Goal: Ask a question: Seek information or help from site administrators or community

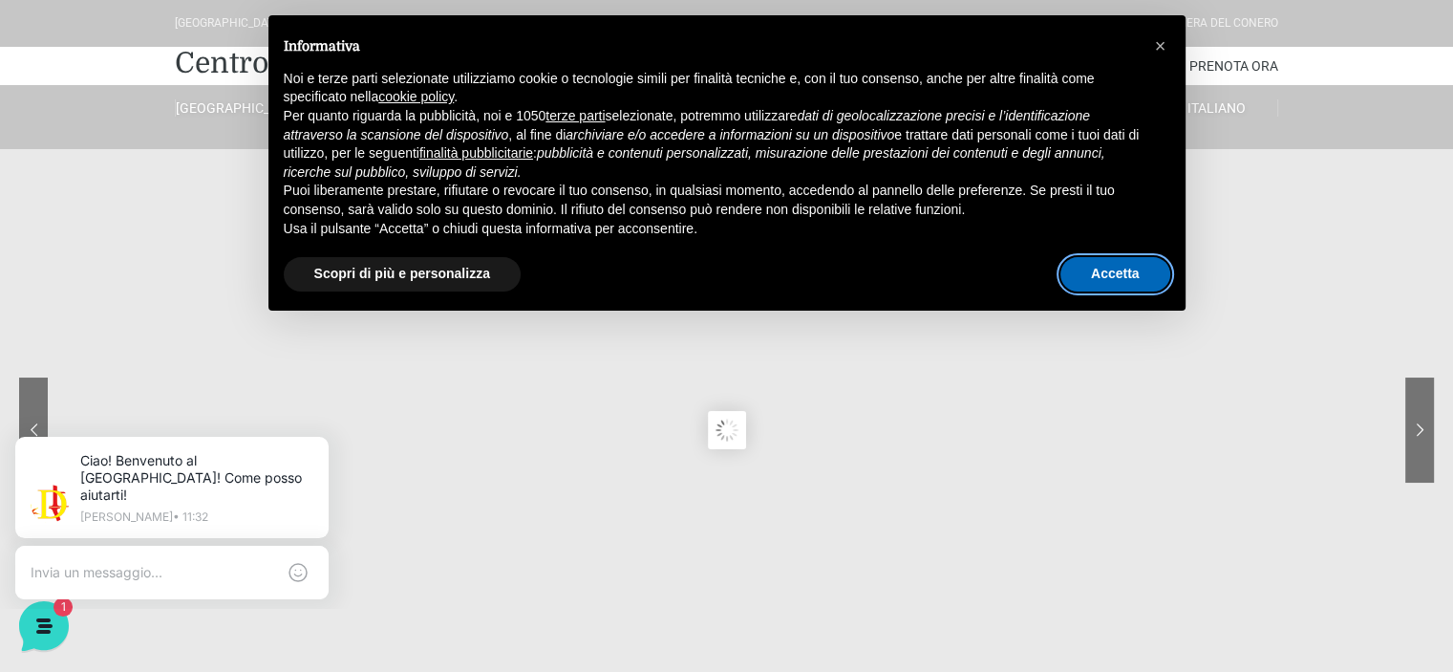
click at [1124, 286] on button "Accetta" at bounding box center [1116, 274] width 110 height 34
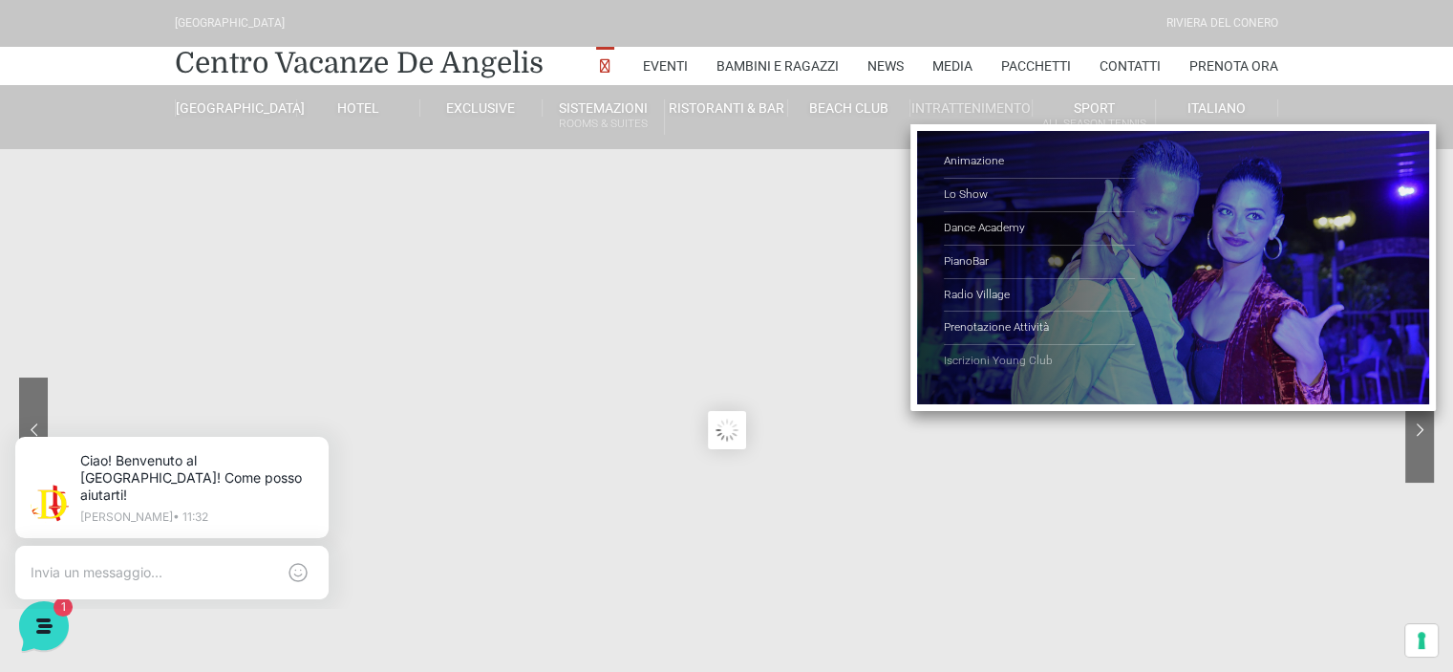
click at [978, 359] on link "Iscrizioni Young Club" at bounding box center [1039, 361] width 191 height 32
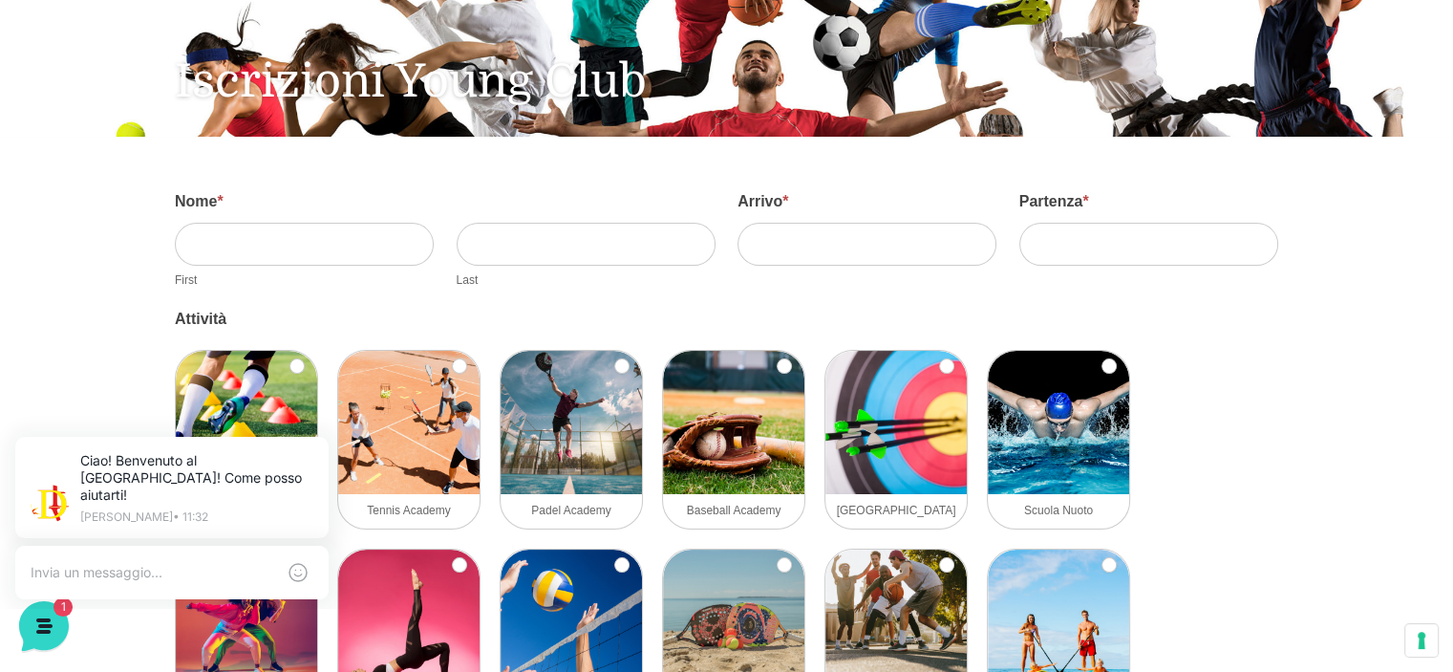
scroll to position [382, 0]
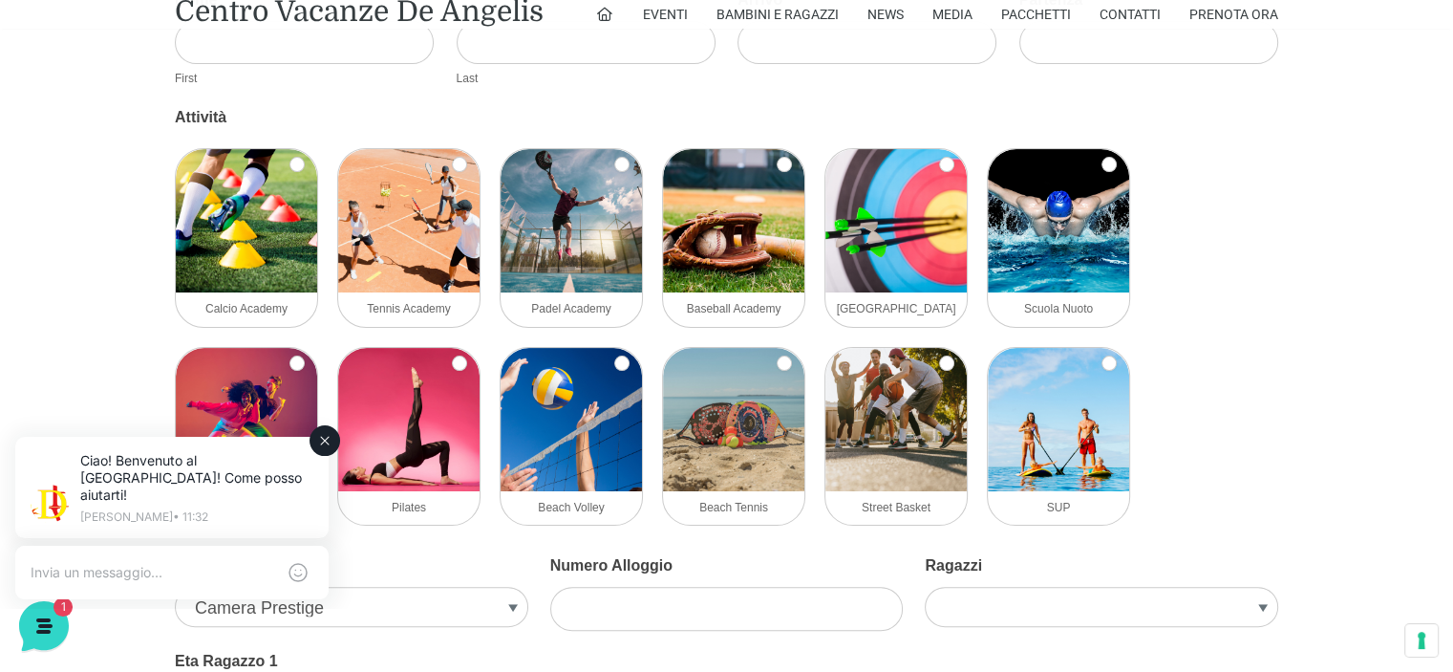
click at [88, 564] on textarea at bounding box center [153, 572] width 245 height 17
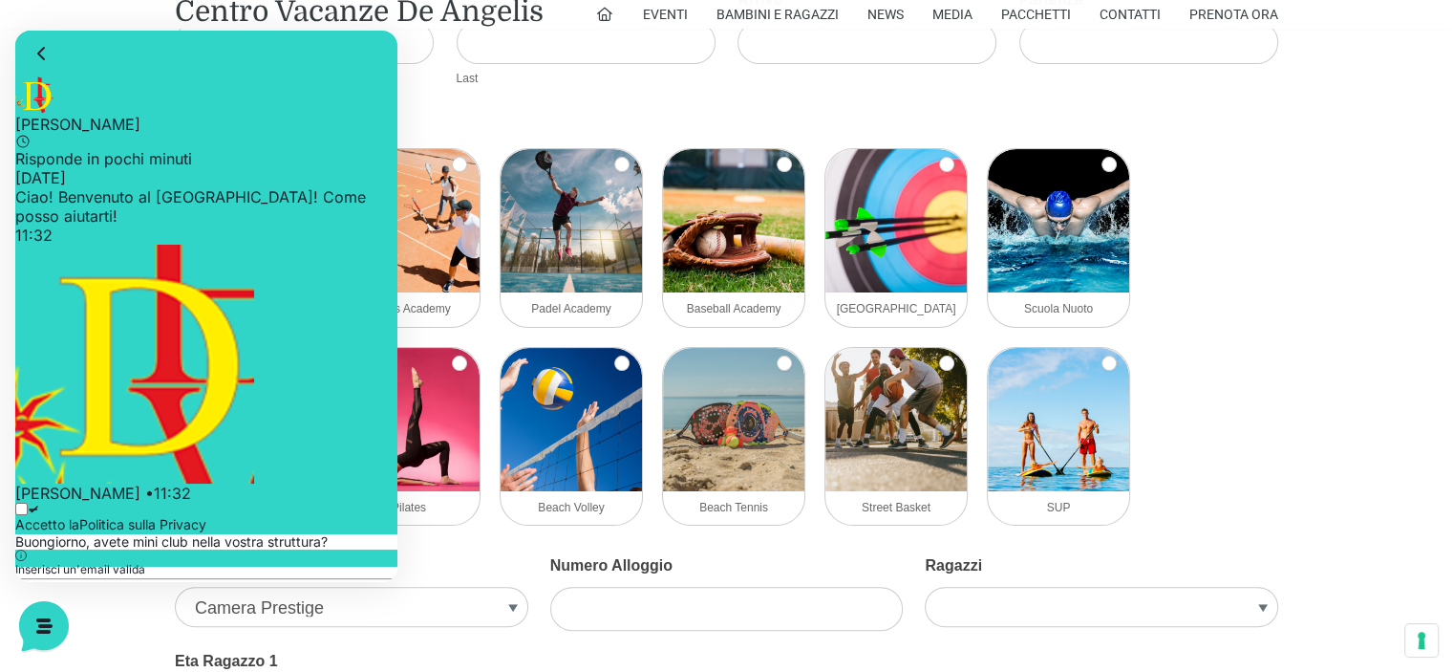
type input "Buongiorno, avete mini club nella vostra struttura?"
click at [38, 504] on icon at bounding box center [33, 509] width 11 height 11
click at [28, 503] on input "Accetto la Politica sulla Privacy" at bounding box center [21, 509] width 12 height 12
checkbox input "true"
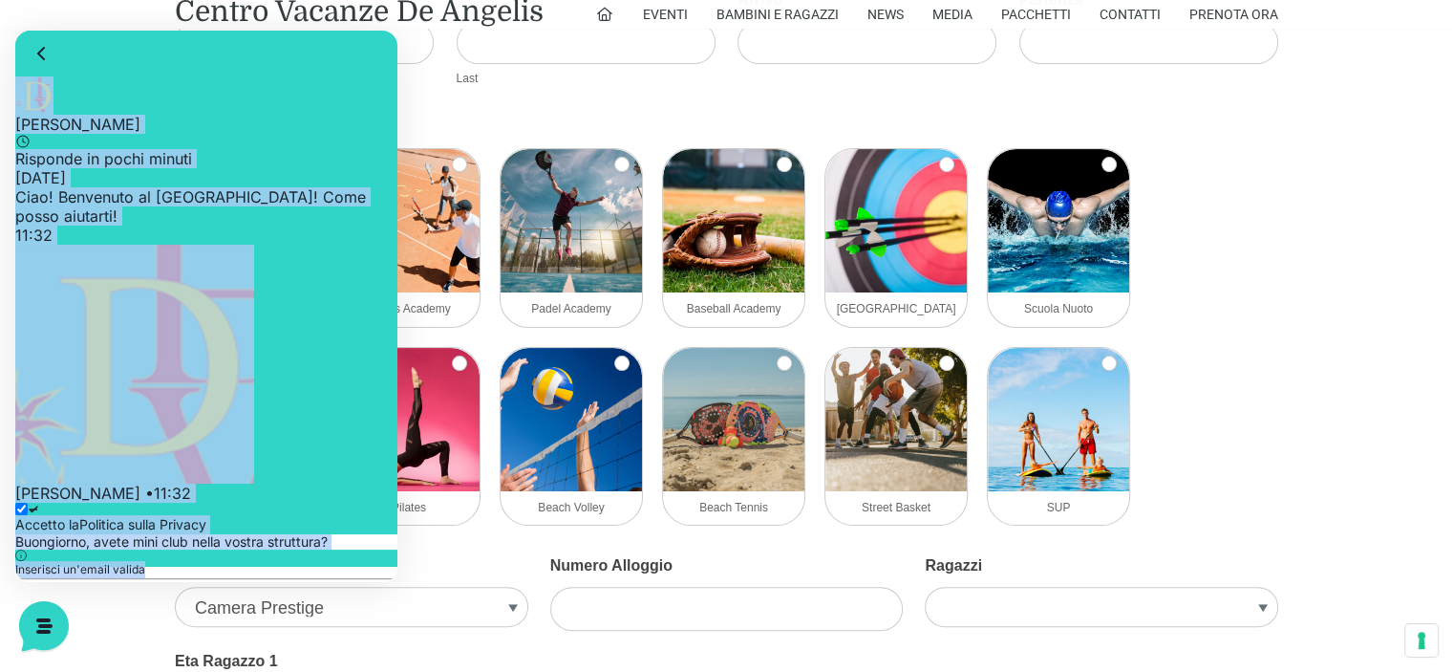
drag, startPoint x: 185, startPoint y: 504, endPoint x: 13, endPoint y: 453, distance: 179.3
click at [15, 453] on html "Jerry Risponde in pochi minuti 19 settembre 2025 Ciao! Benvenuto al Centro Vaca…" at bounding box center [206, 306] width 382 height 551
click at [125, 534] on input "Buongiorno, avete mini club nella vostra struttura?" at bounding box center [206, 541] width 382 height 15
click at [59, 534] on input "Buongiorno, avete mini club nella vostra struttura?" at bounding box center [206, 541] width 382 height 15
click at [296, 305] on div "19 settembre 2025 Ciao! Benvenuto al Centro Vacanze Resort! Come posso aiutarti…" at bounding box center [206, 335] width 382 height 334
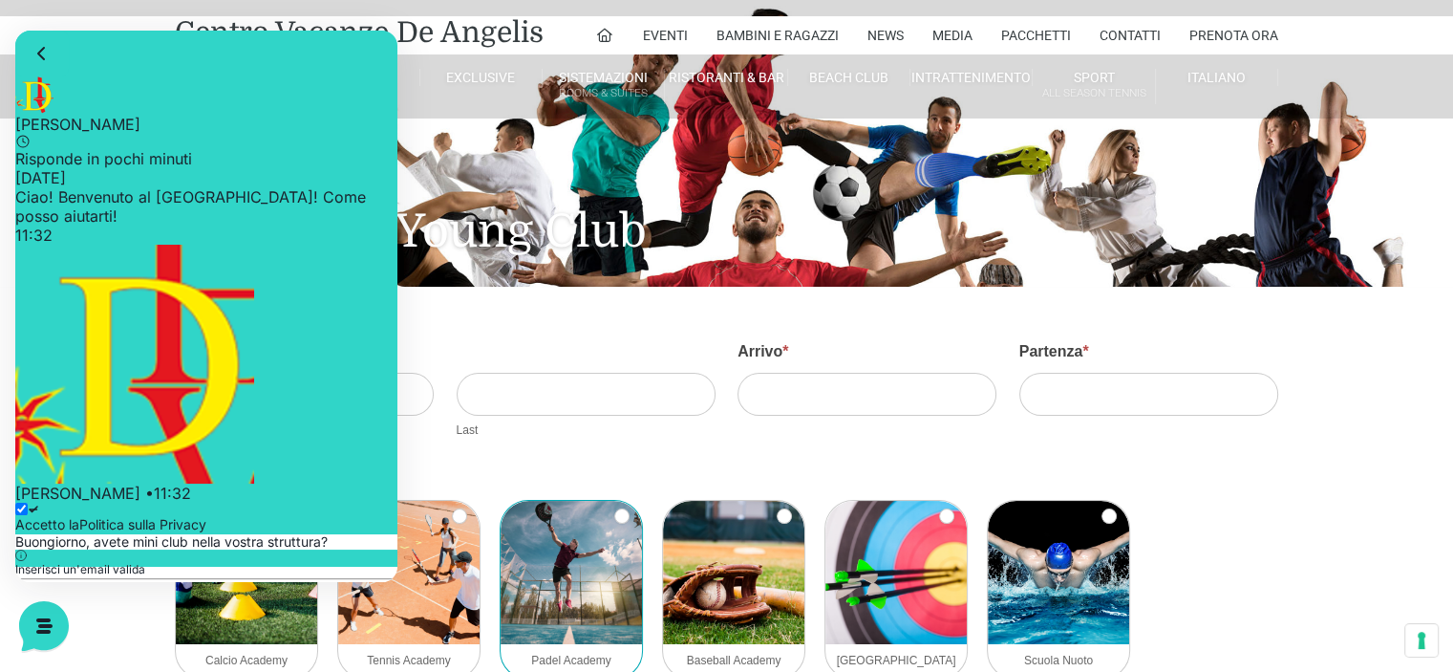
scroll to position [0, 0]
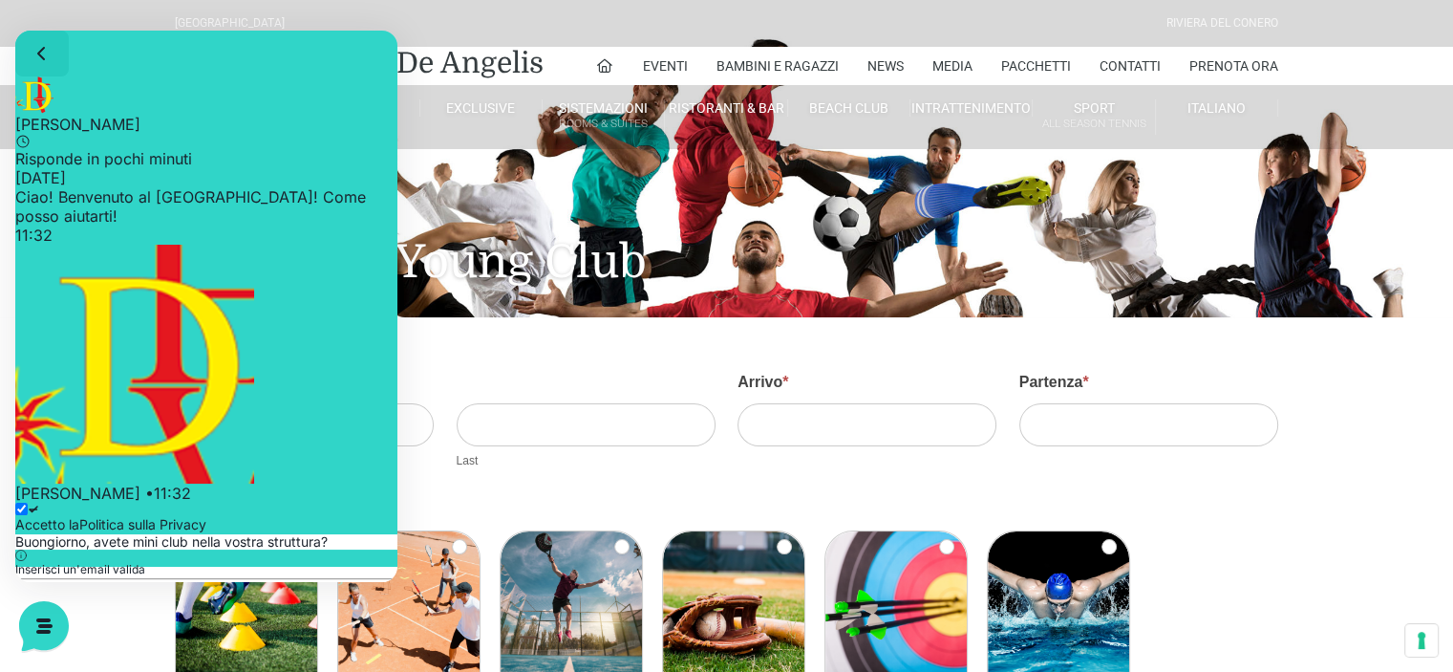
click at [46, 58] on icon at bounding box center [42, 53] width 23 height 23
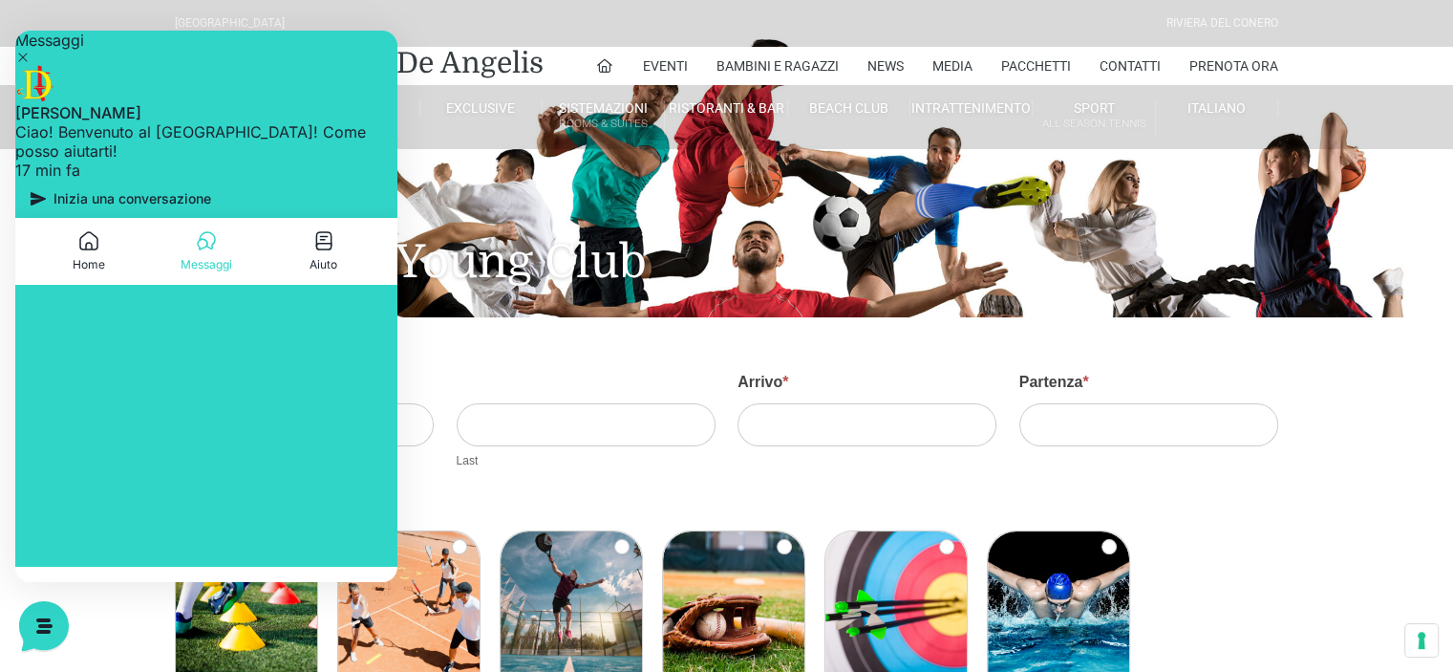
click at [31, 62] on icon at bounding box center [22, 57] width 15 height 15
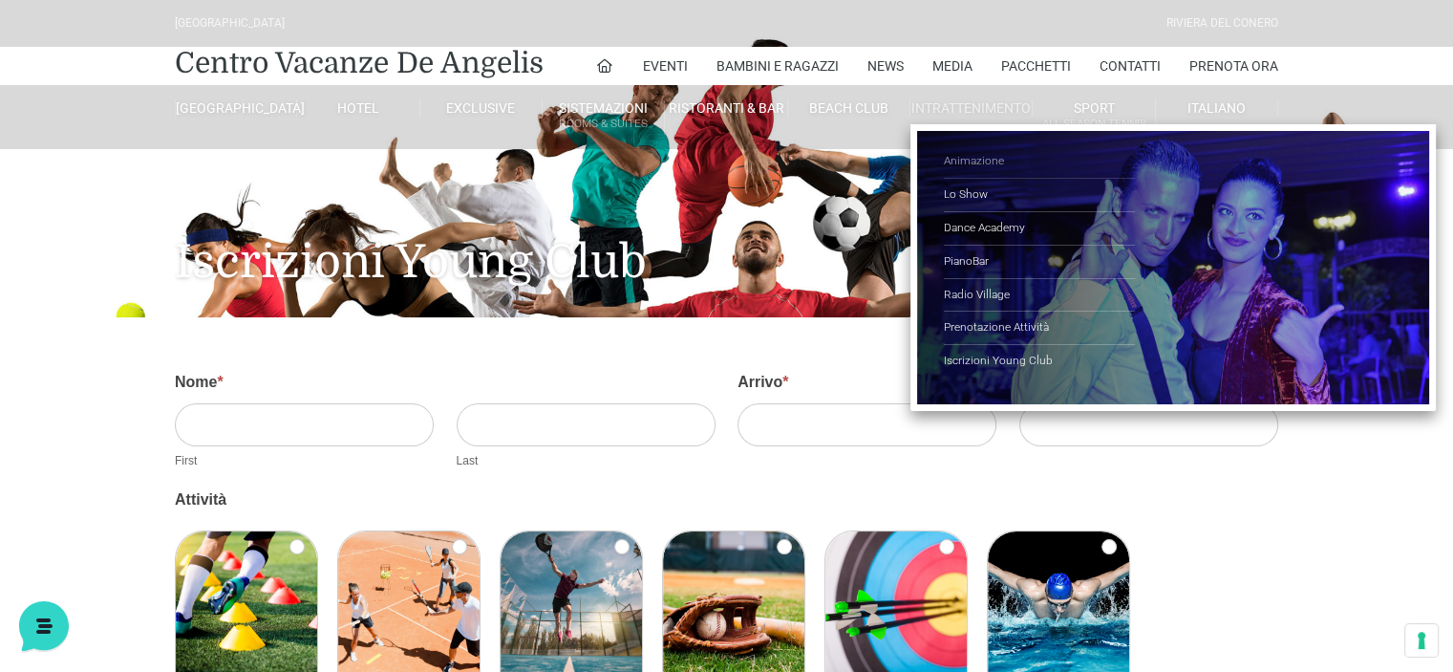
click at [997, 162] on link "Animazione" at bounding box center [1039, 161] width 191 height 33
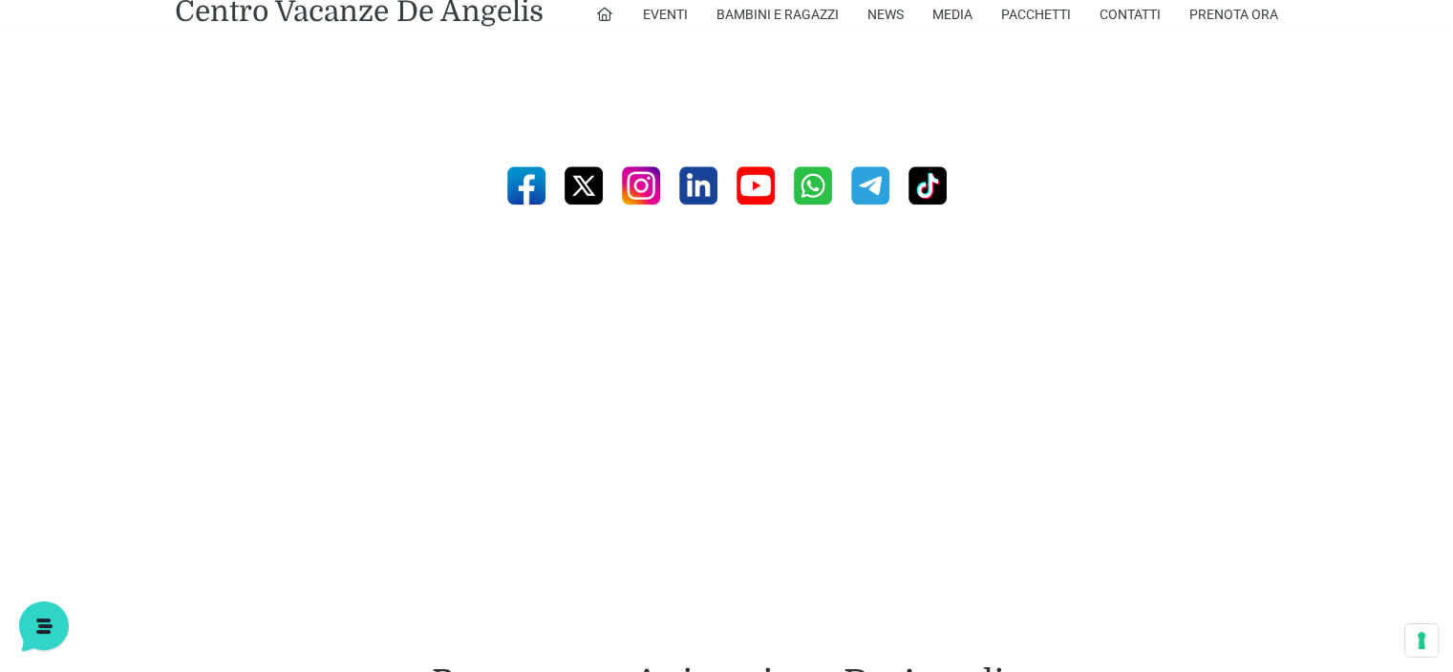
scroll to position [1624, 0]
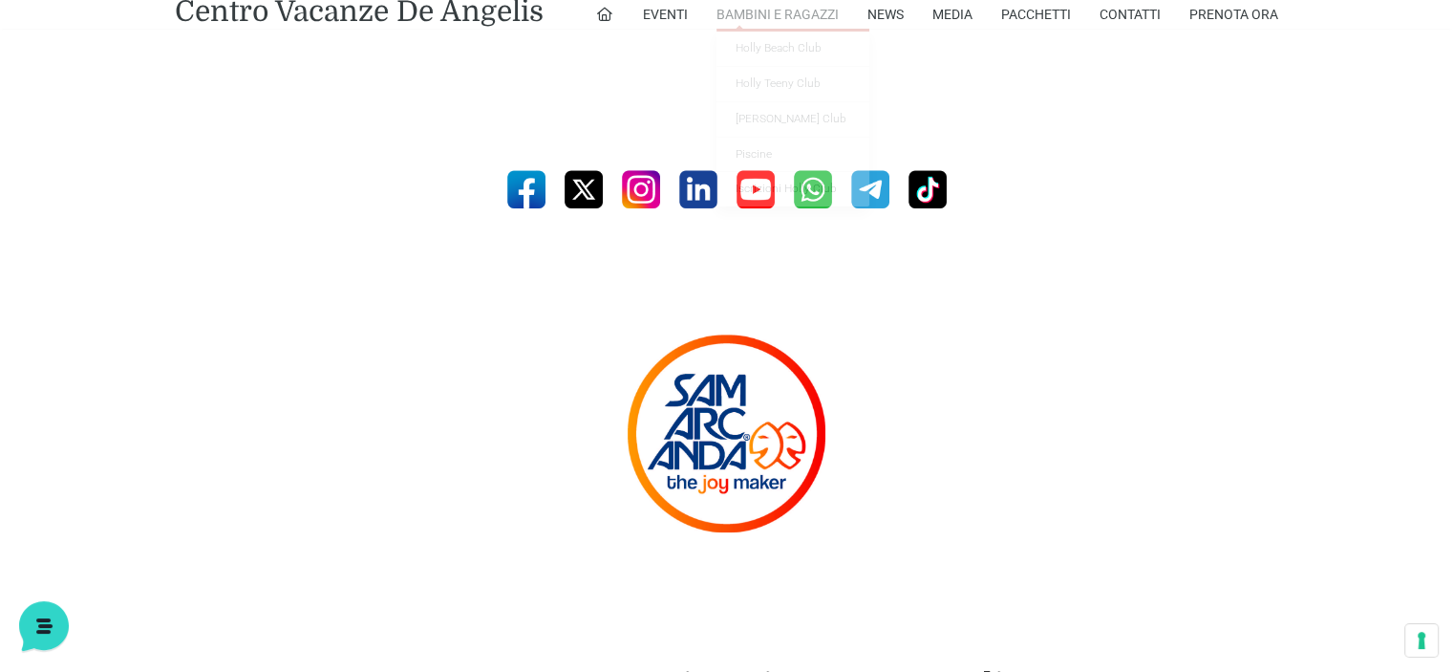
click at [818, 7] on link "Bambini e Ragazzi" at bounding box center [778, 14] width 122 height 29
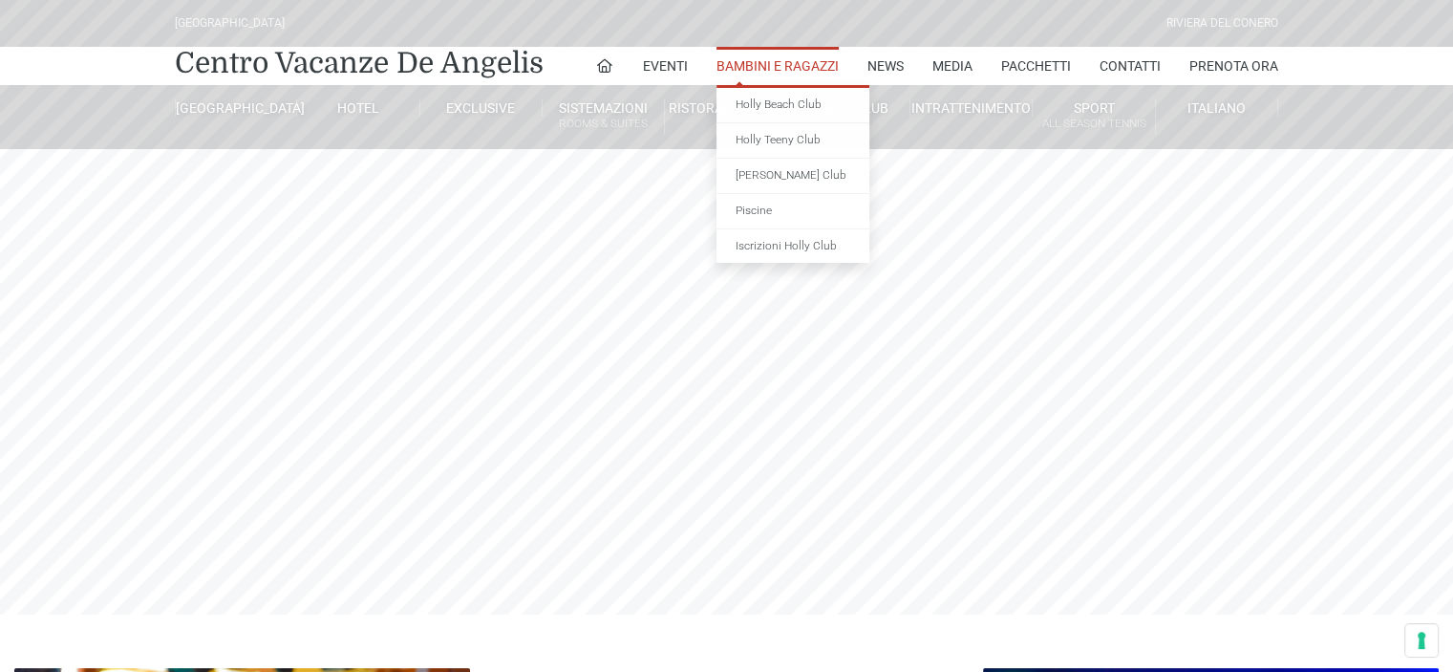
click at [777, 58] on link "Bambini e Ragazzi" at bounding box center [778, 66] width 122 height 38
click at [765, 177] on link "[PERSON_NAME] Club" at bounding box center [793, 176] width 153 height 35
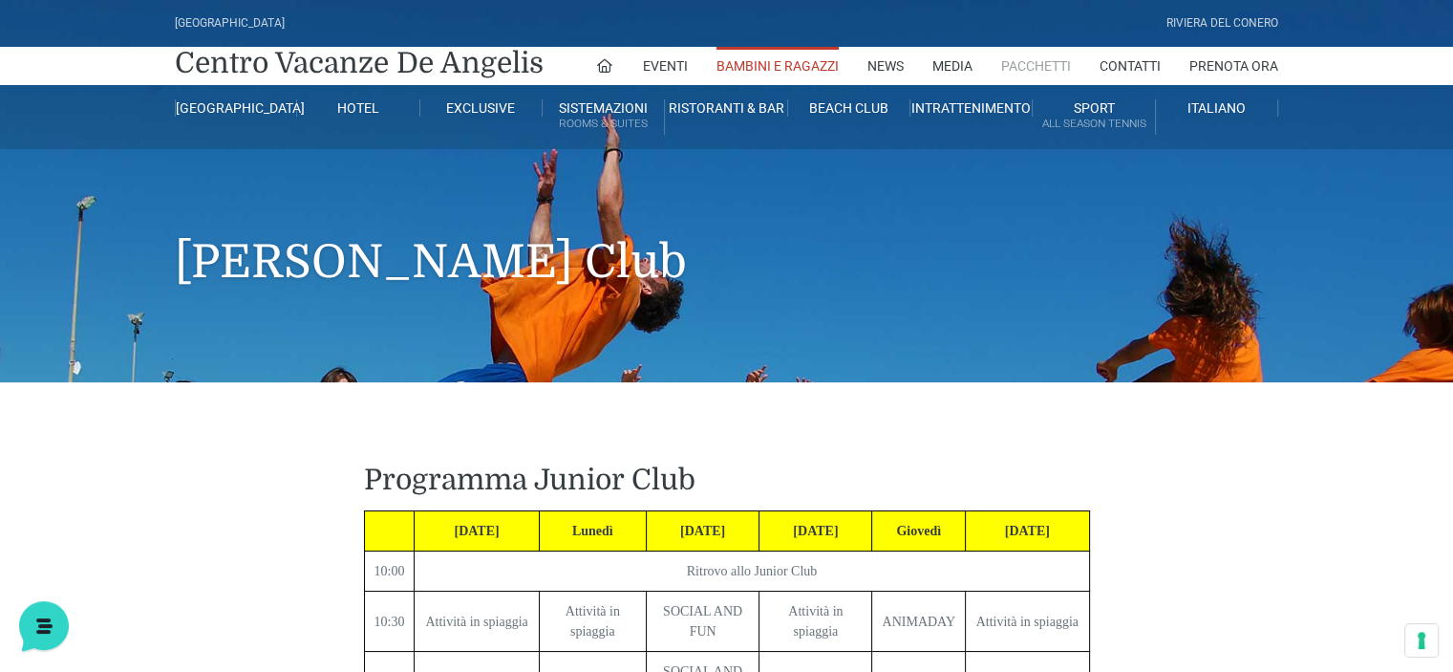
click at [1024, 57] on link "Pacchetti" at bounding box center [1036, 66] width 70 height 38
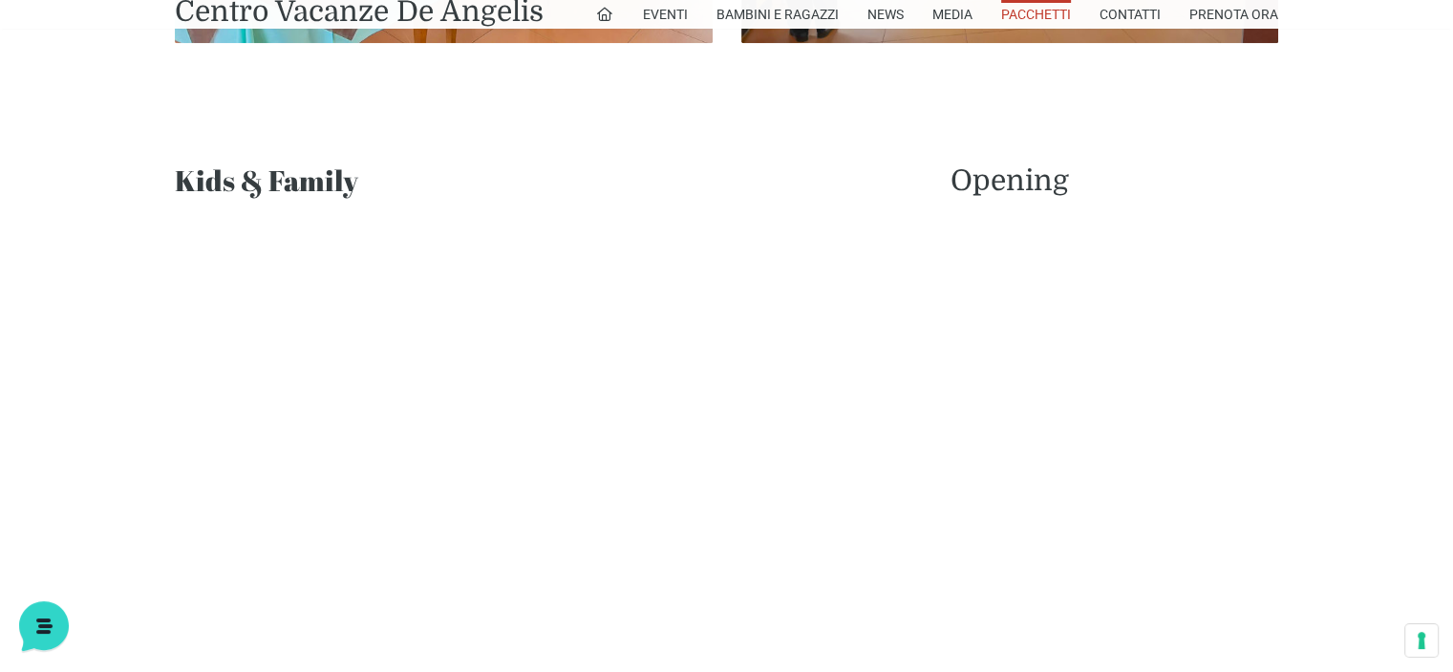
scroll to position [1529, 0]
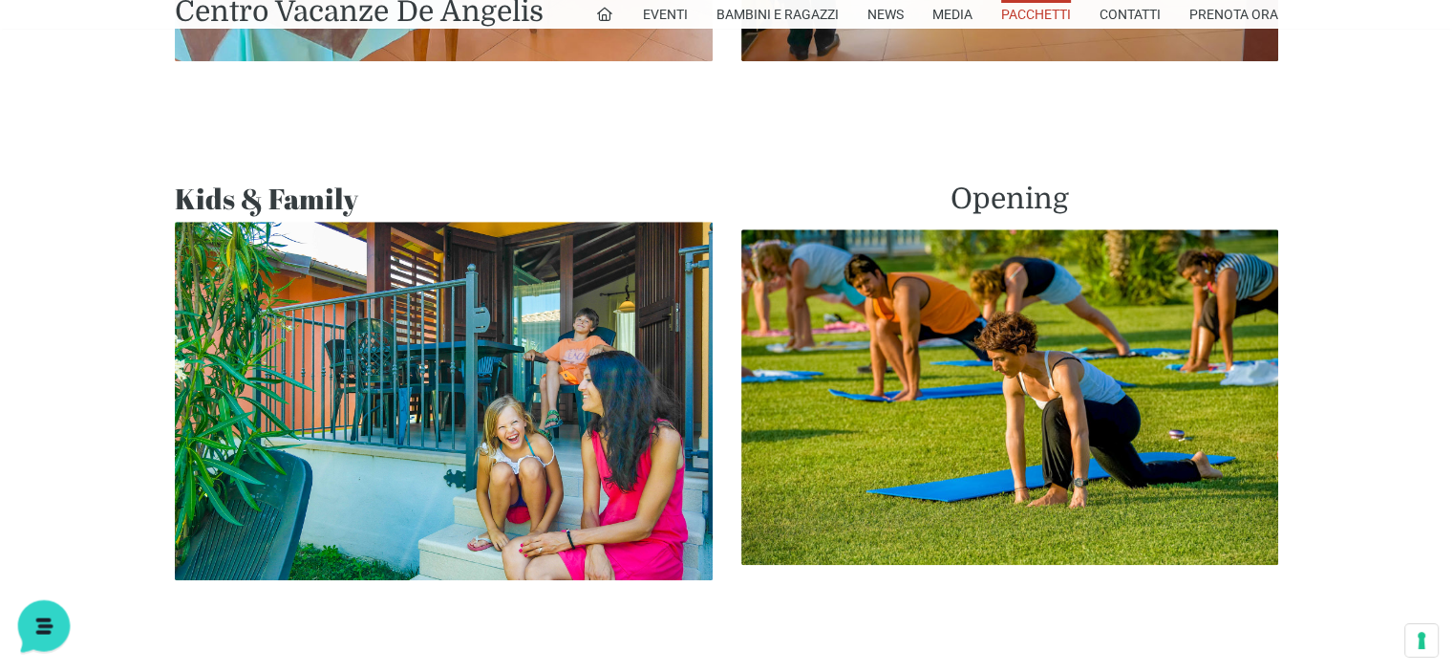
click at [36, 633] on icon at bounding box center [42, 624] width 50 height 50
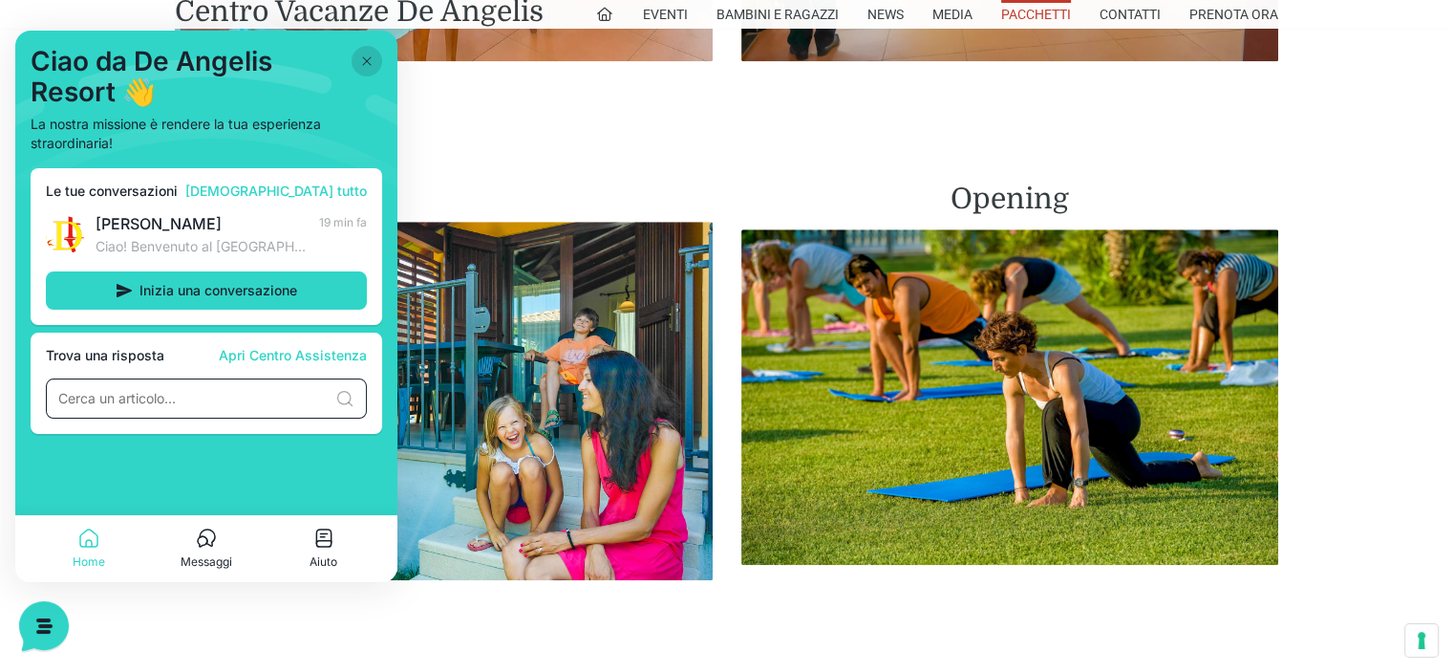
click at [187, 390] on input at bounding box center [192, 398] width 269 height 19
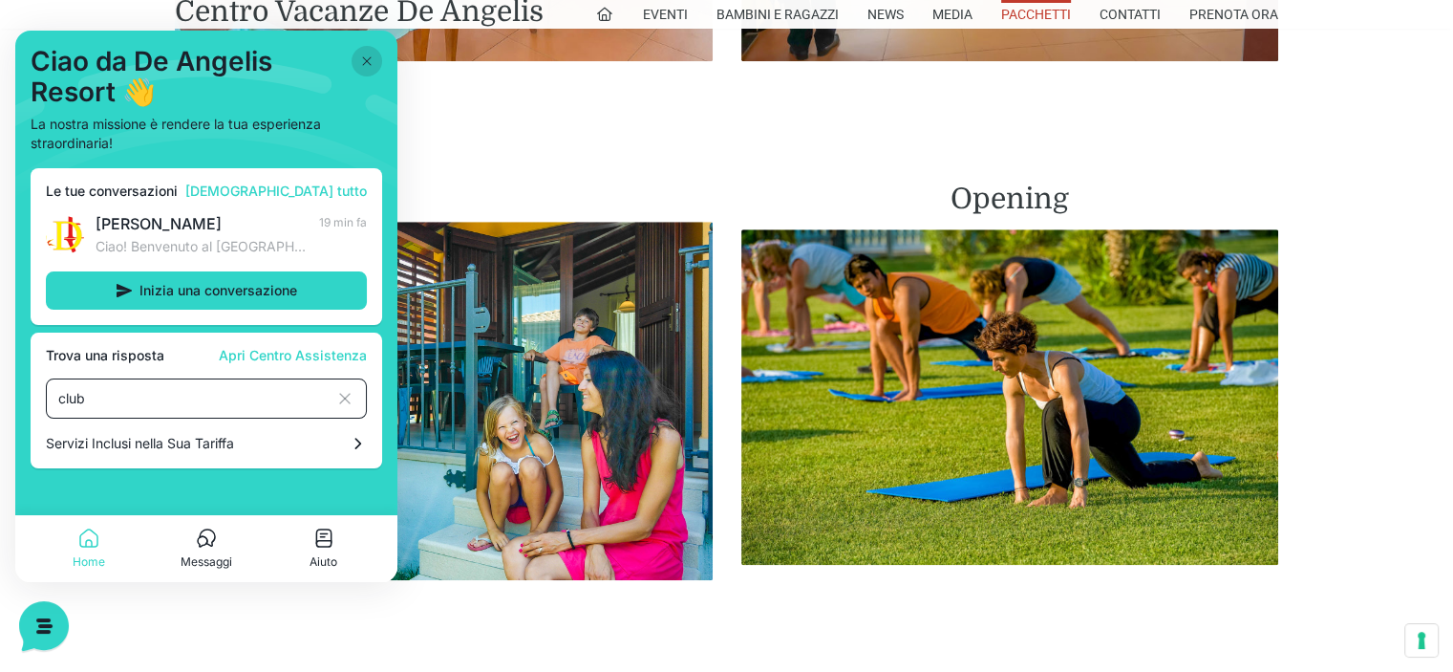
type input "club"
drag, startPoint x: 341, startPoint y: 390, endPoint x: 310, endPoint y: 384, distance: 32.0
click at [338, 392] on icon at bounding box center [344, 398] width 19 height 19
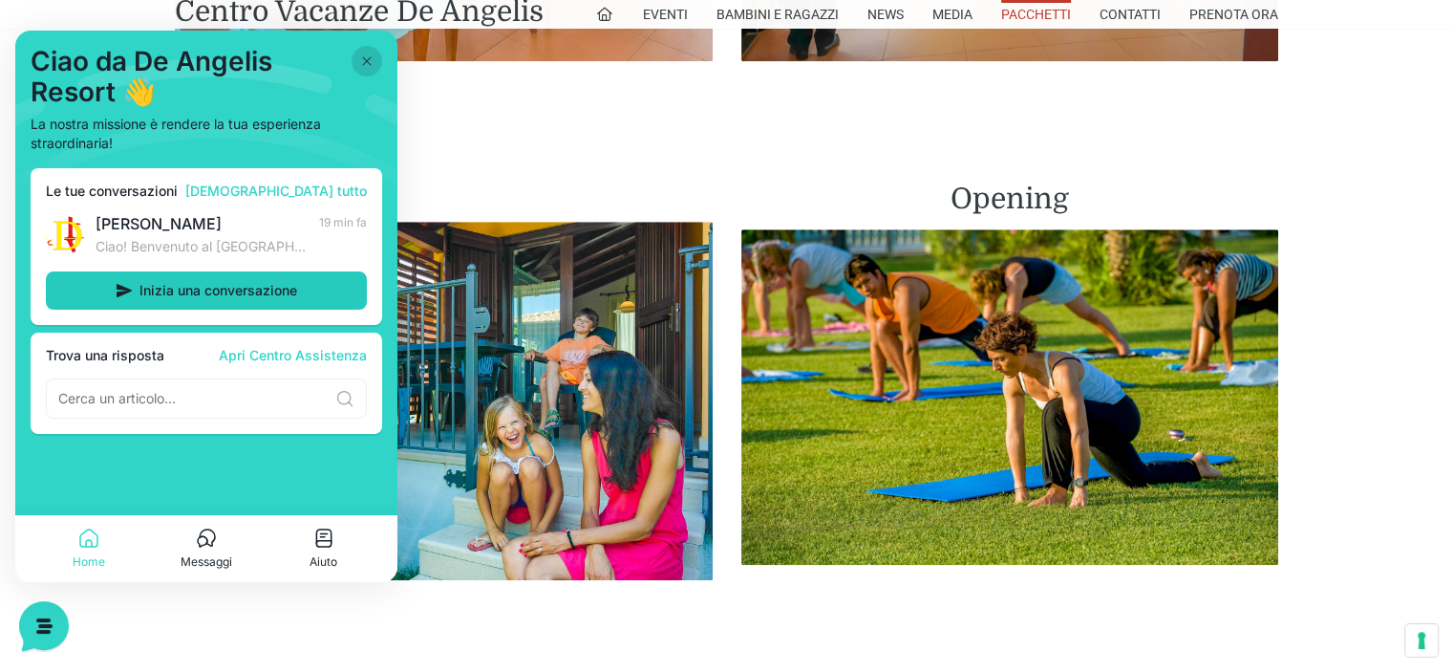
click at [196, 290] on span "Inizia una conversazione" at bounding box center [218, 290] width 158 height 15
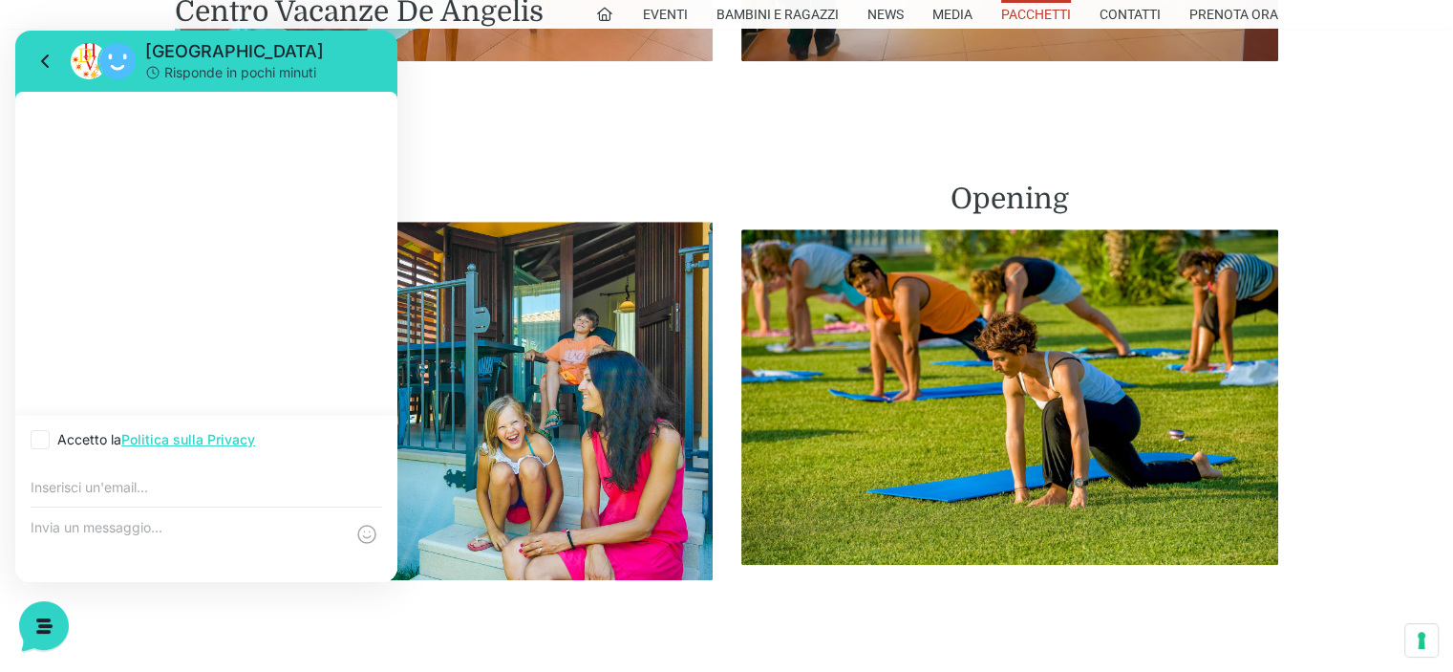
scroll to position [0, 0]
click at [50, 440] on label "Accetto la Politica sulla Privacy" at bounding box center [143, 439] width 225 height 19
click at [43, 440] on input "Accetto la Politica sulla Privacy" at bounding box center [37, 440] width 12 height 12
checkbox input "true"
click at [84, 495] on input "email" at bounding box center [207, 487] width 352 height 15
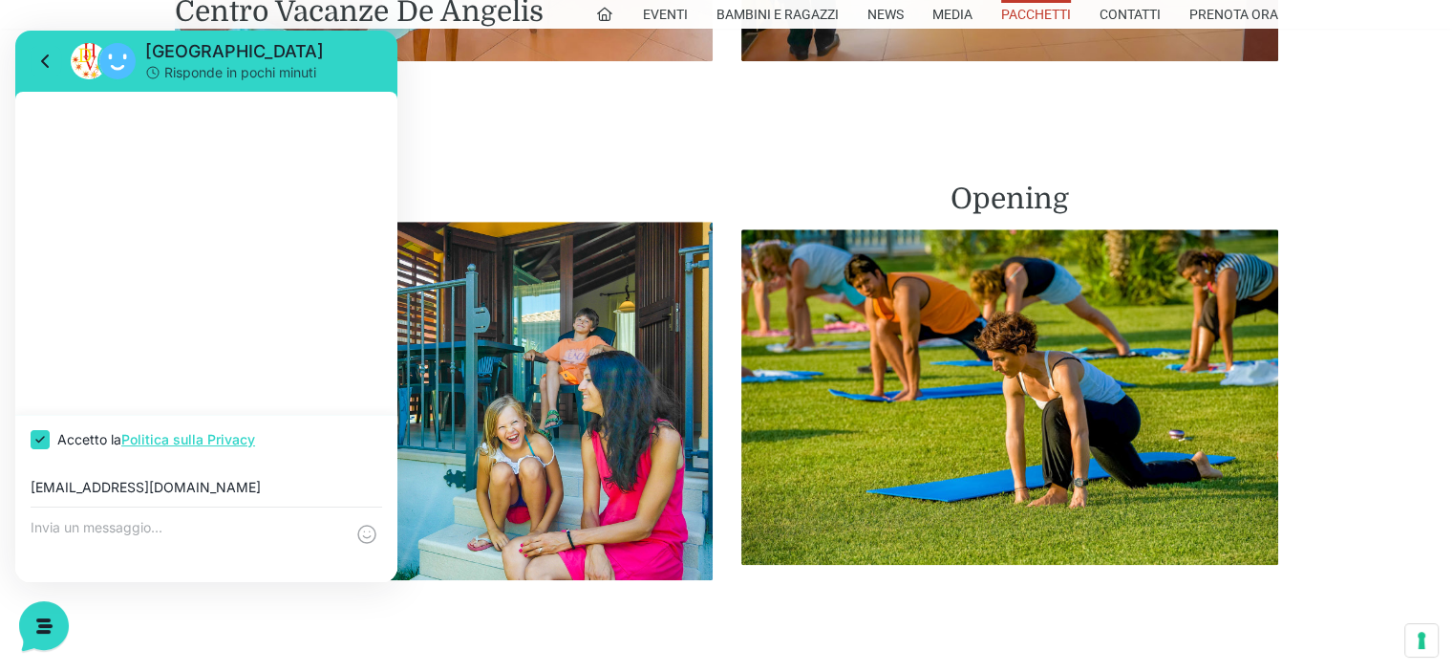
type input "[EMAIL_ADDRESS][DOMAIN_NAME]"
click at [84, 520] on textarea at bounding box center [187, 545] width 313 height 52
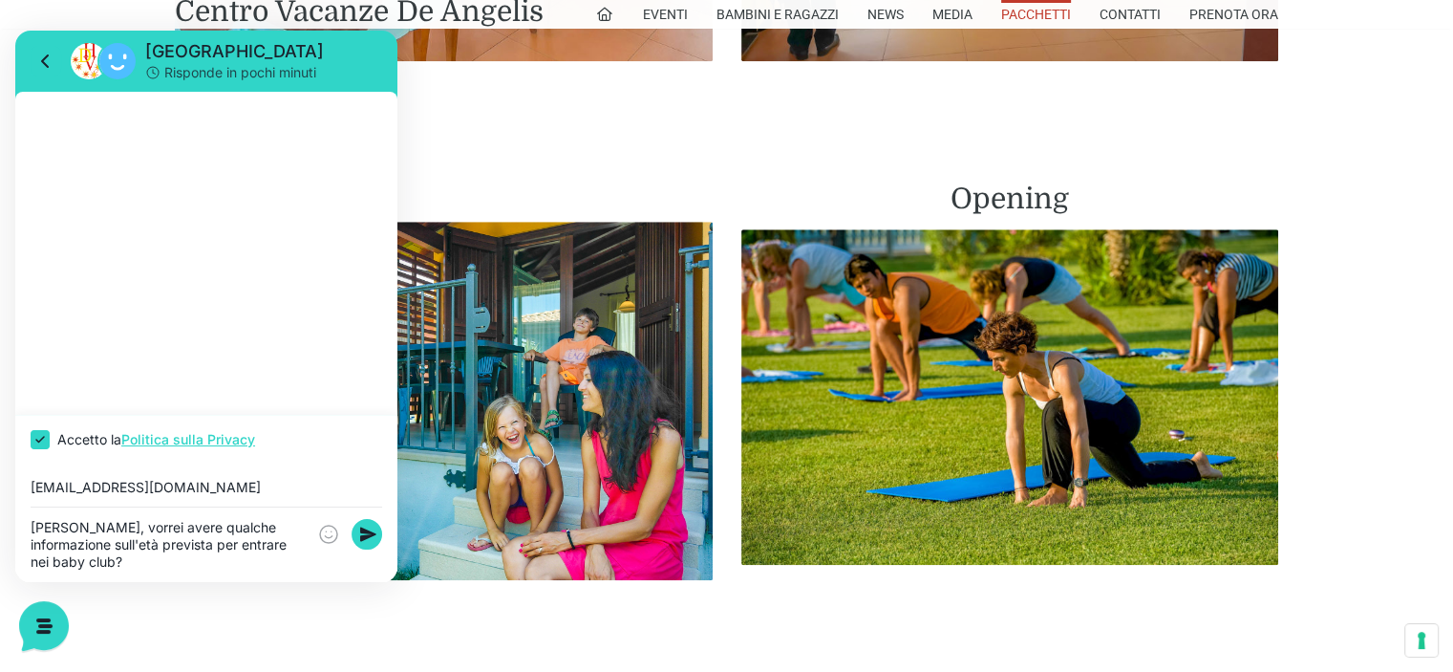
drag, startPoint x: 113, startPoint y: 522, endPoint x: 127, endPoint y: 557, distance: 38.1
click at [127, 557] on textarea "[PERSON_NAME], vorrei avere qualche informazione sull'età prevista per entrare …" at bounding box center [168, 545] width 275 height 52
click at [126, 544] on textarea "[PERSON_NAME], vorrei avere qualche informazione sull'età prevista per entrare …" at bounding box center [168, 545] width 275 height 52
click at [132, 559] on textarea "[PERSON_NAME], vorrei avere qualche informazione sull'età prevista per entrare …" at bounding box center [168, 545] width 275 height 52
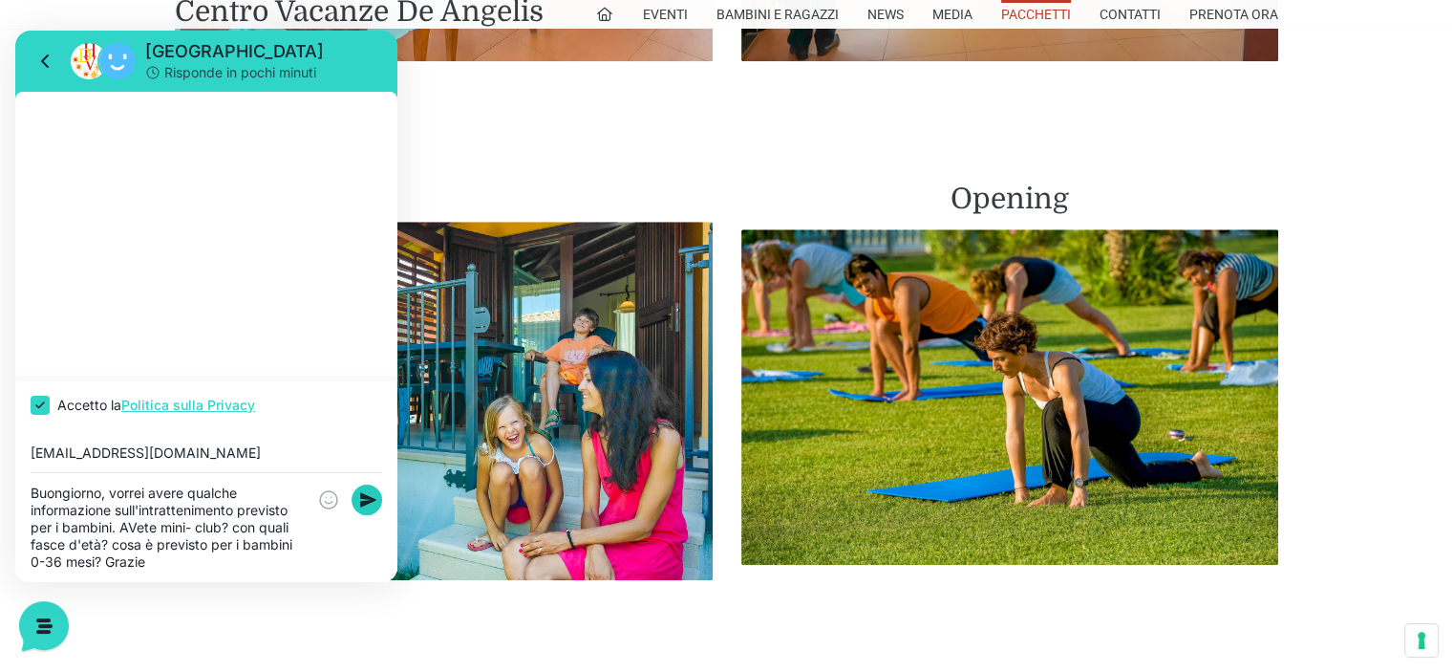
type textarea "Buongiorno, vorrei avere qualche informazione sull'intrattenimento previsto per…"
click at [361, 504] on icon at bounding box center [368, 500] width 16 height 14
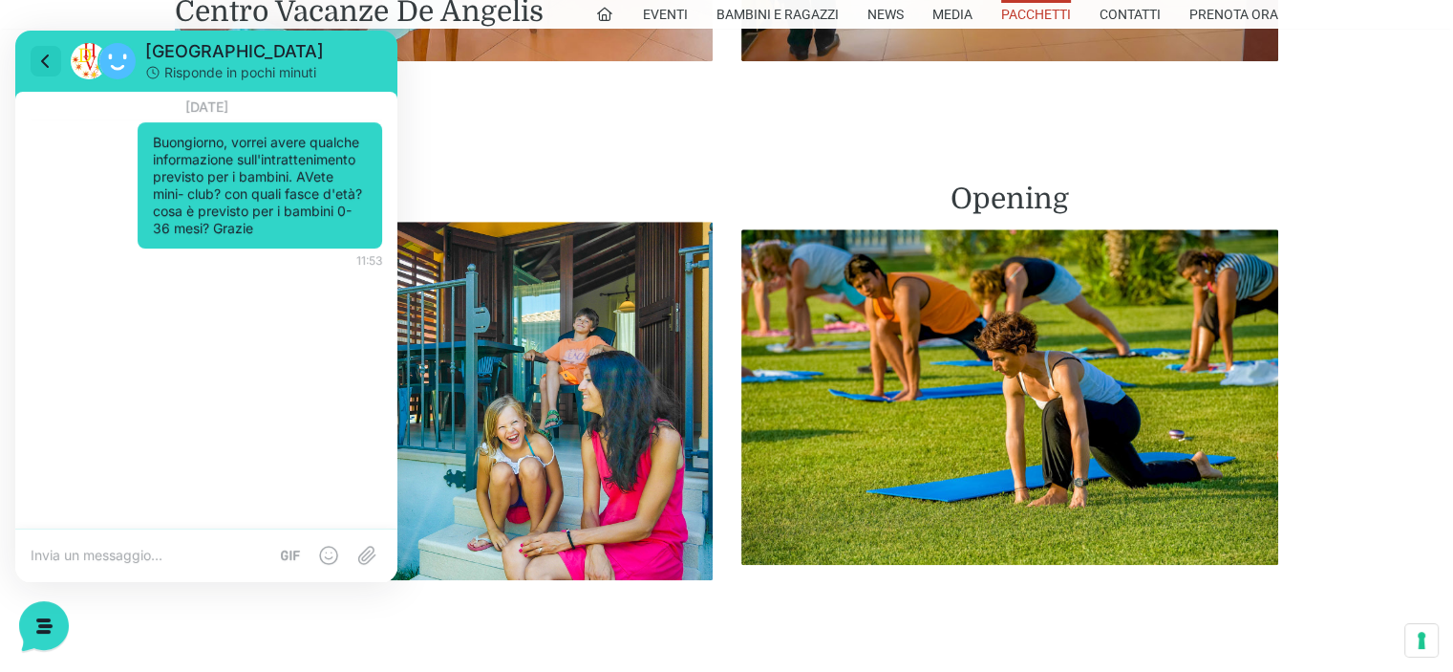
click at [41, 66] on icon at bounding box center [45, 61] width 23 height 23
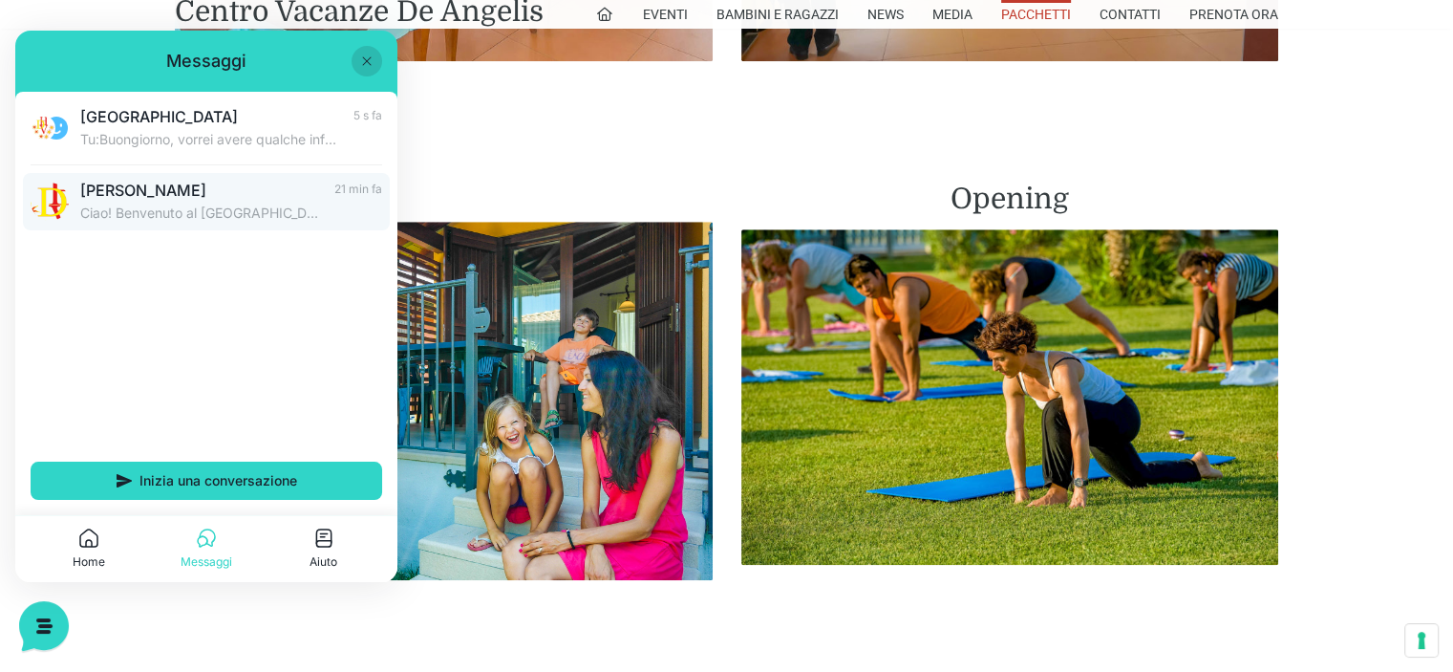
click at [195, 186] on span "[PERSON_NAME]" at bounding box center [201, 190] width 243 height 19
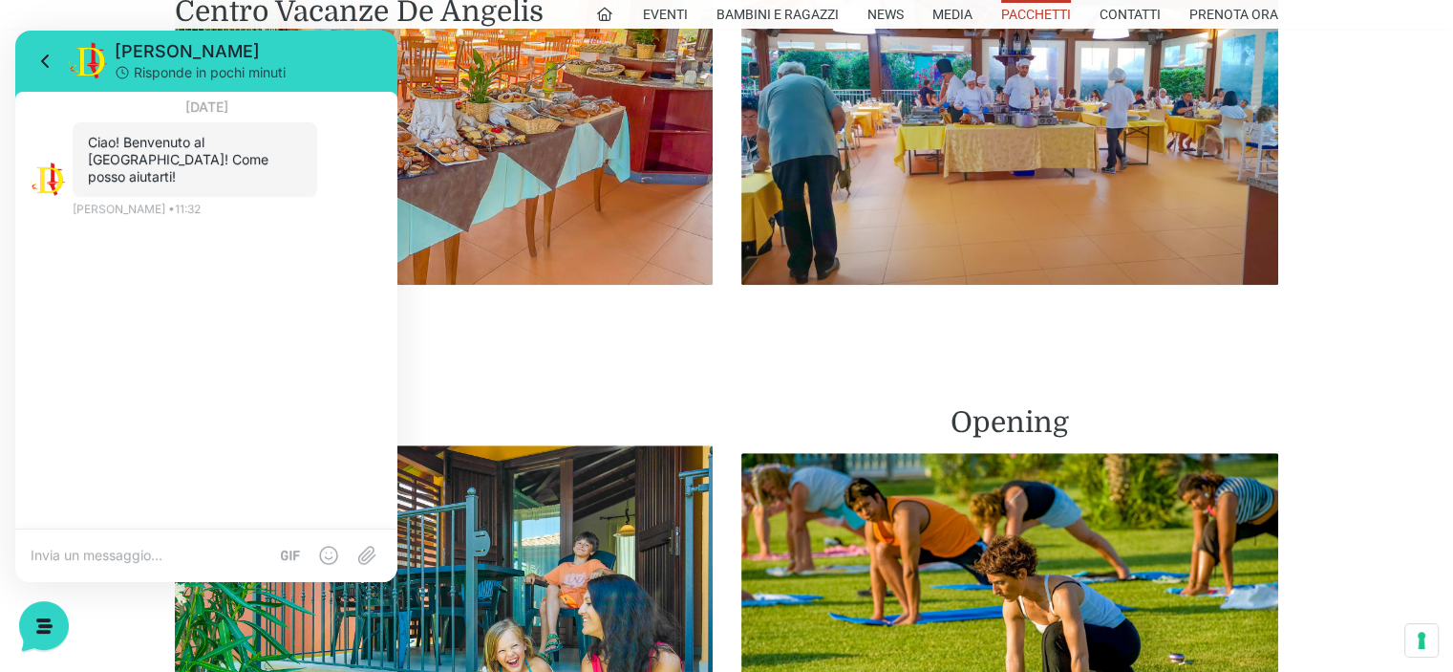
scroll to position [1338, 0]
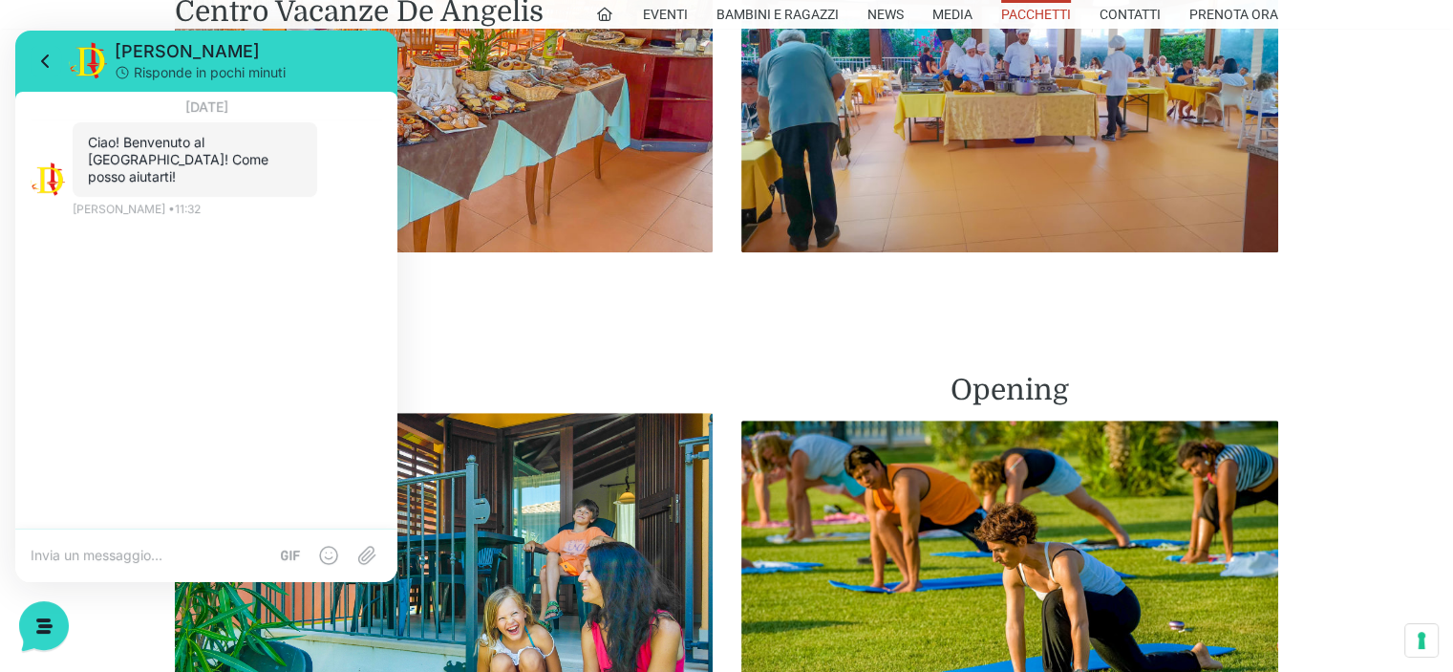
click at [77, 553] on textarea at bounding box center [149, 555] width 237 height 17
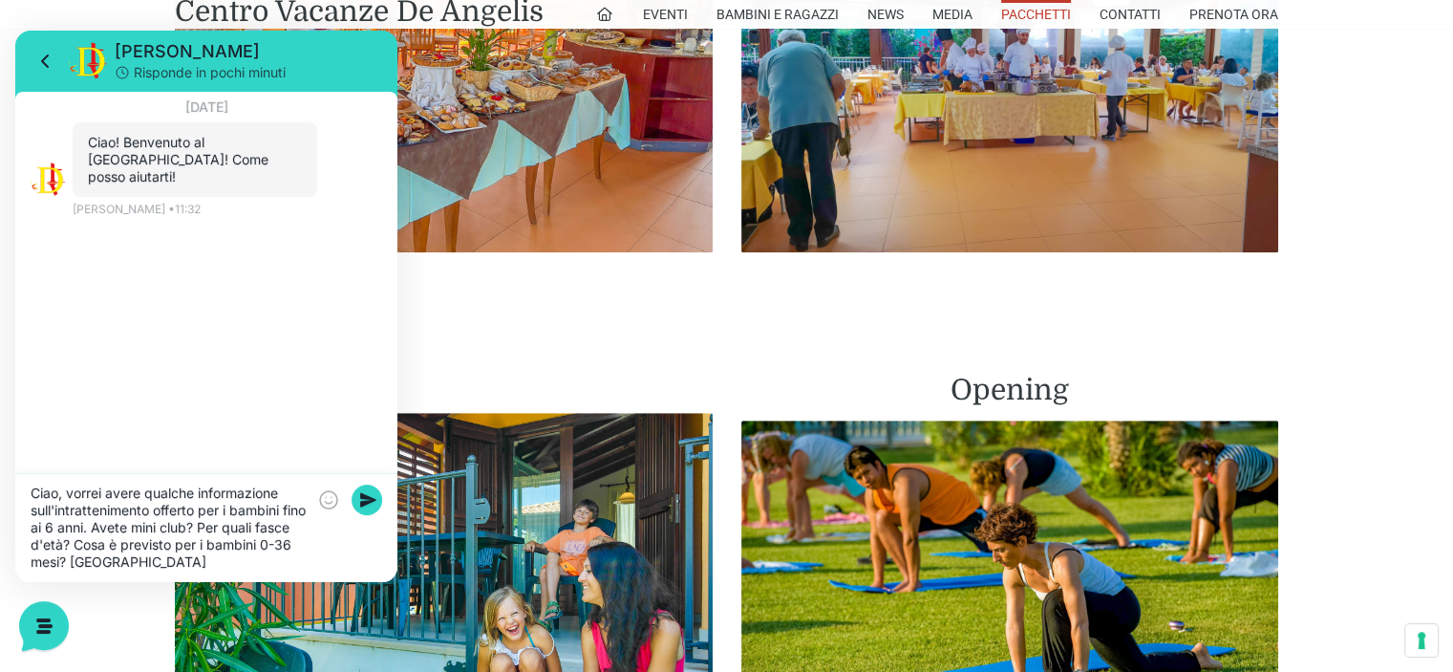
scroll to position [0, 0]
type textarea "Ciao, vorrei avere qualche informazione sull'intrattenimento offerto per i bamb…"
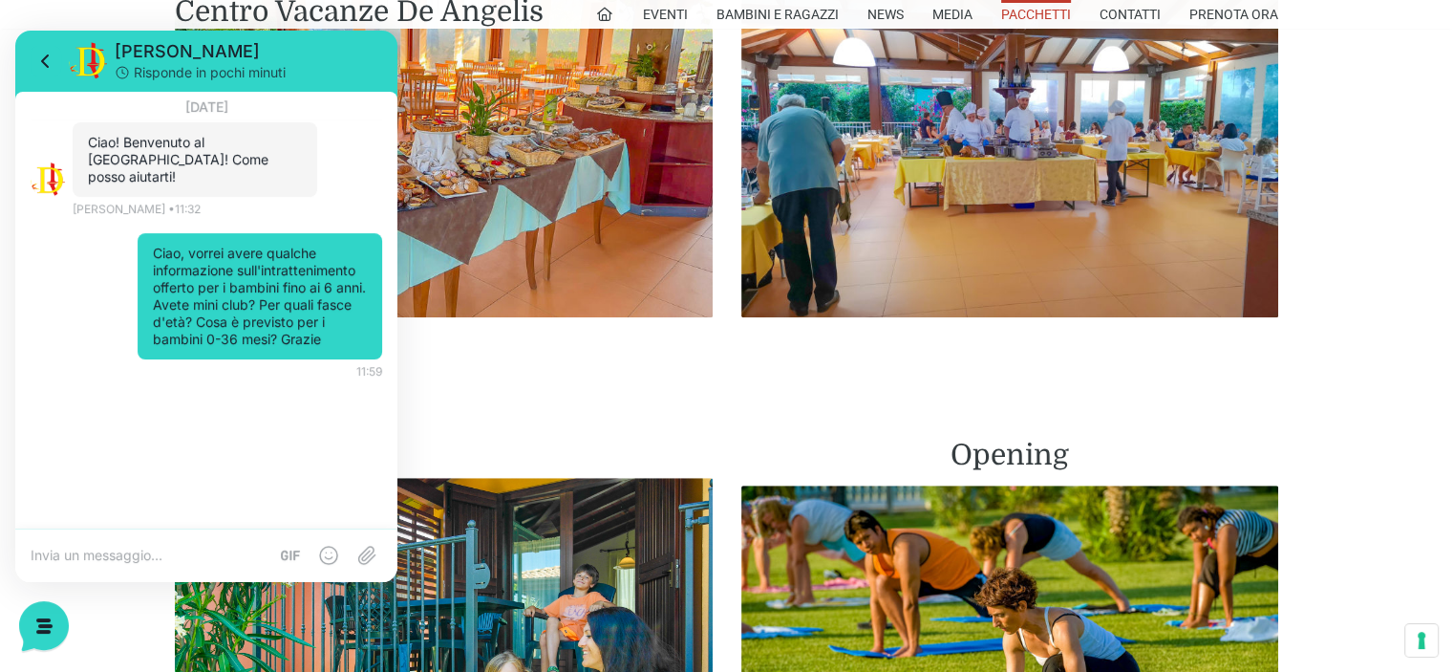
scroll to position [1242, 0]
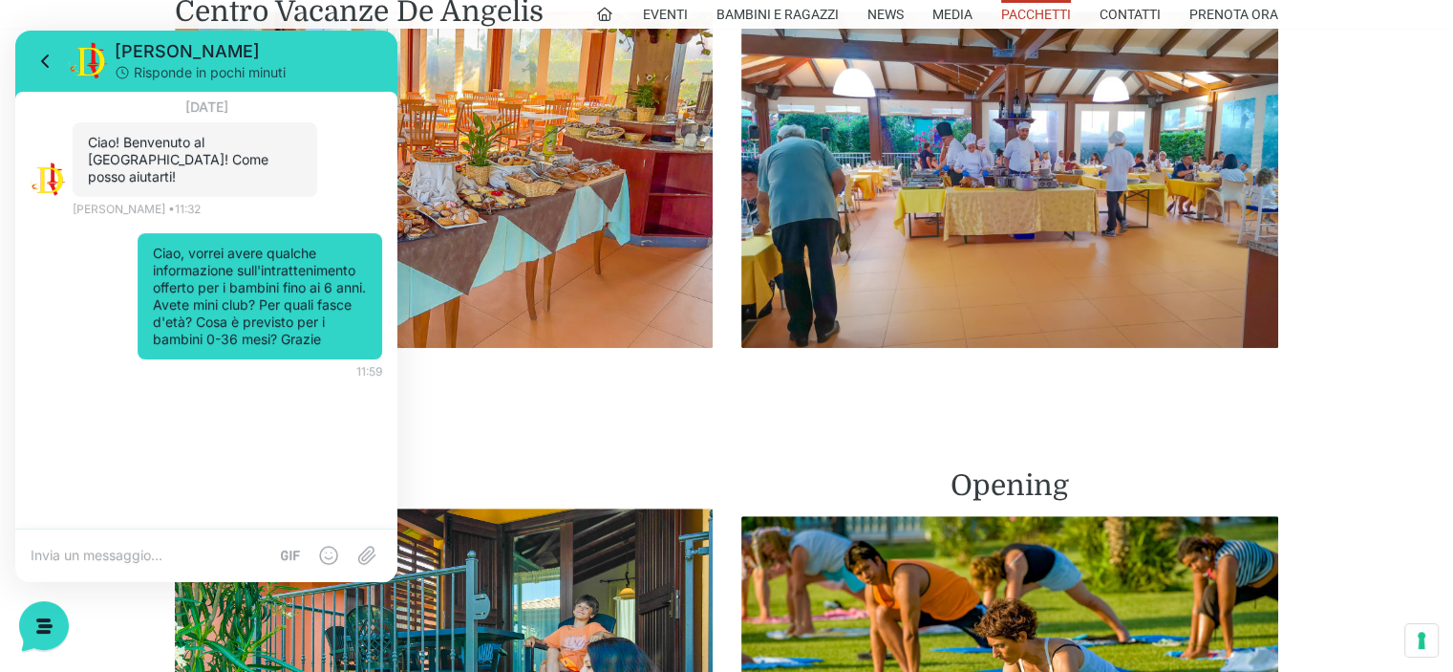
click at [125, 69] on icon at bounding box center [122, 72] width 15 height 15
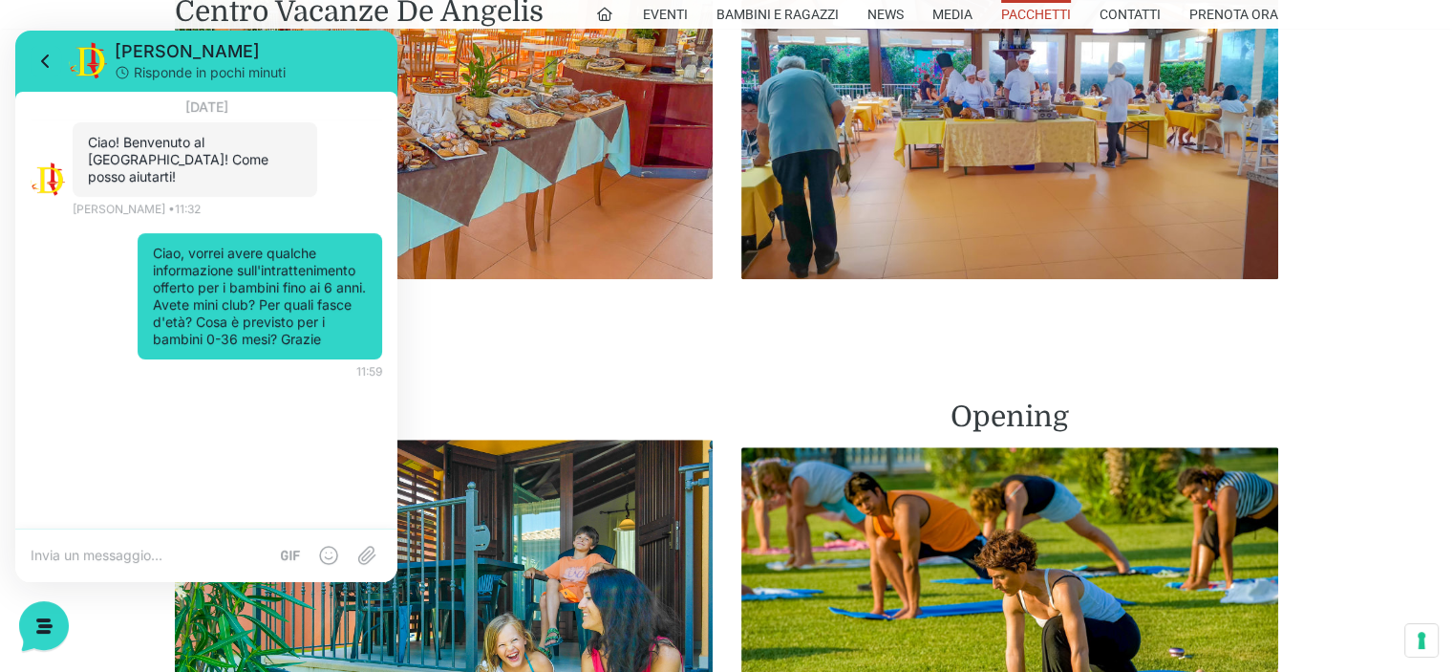
scroll to position [1433, 0]
